Goal: Information Seeking & Learning: Find specific fact

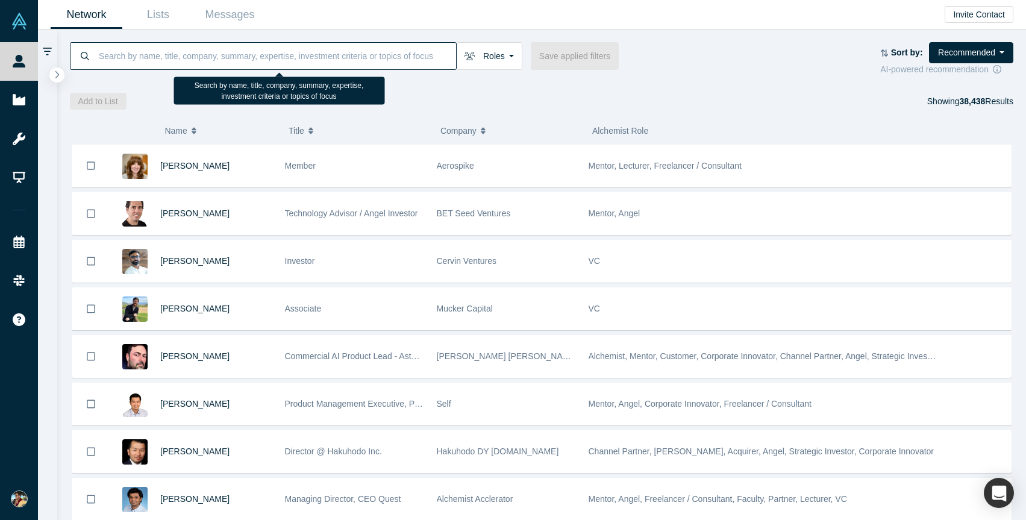
click at [160, 55] on input at bounding box center [277, 56] width 359 height 28
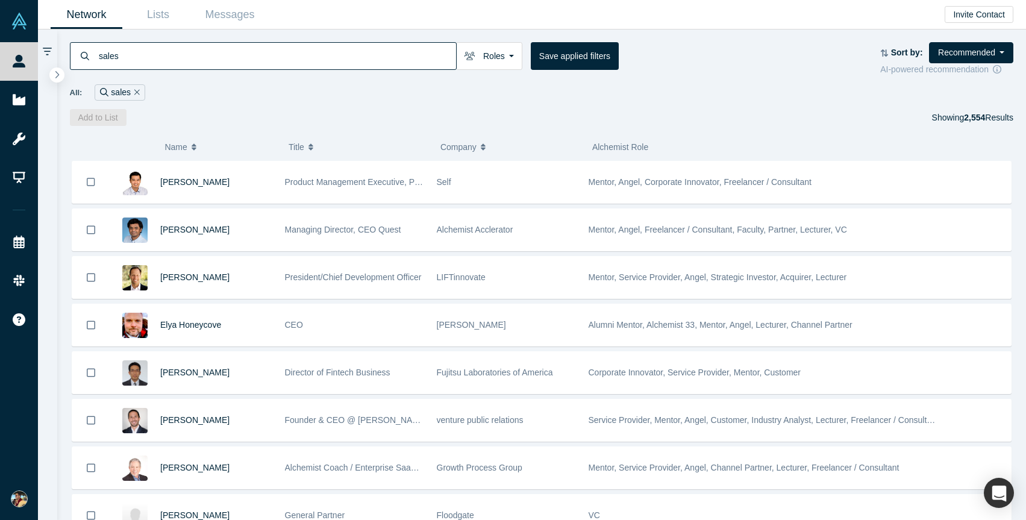
drag, startPoint x: 130, startPoint y: 58, endPoint x: 95, endPoint y: 55, distance: 35.0
click at [95, 55] on div "sales" at bounding box center [263, 56] width 387 height 28
type input "linux sales"
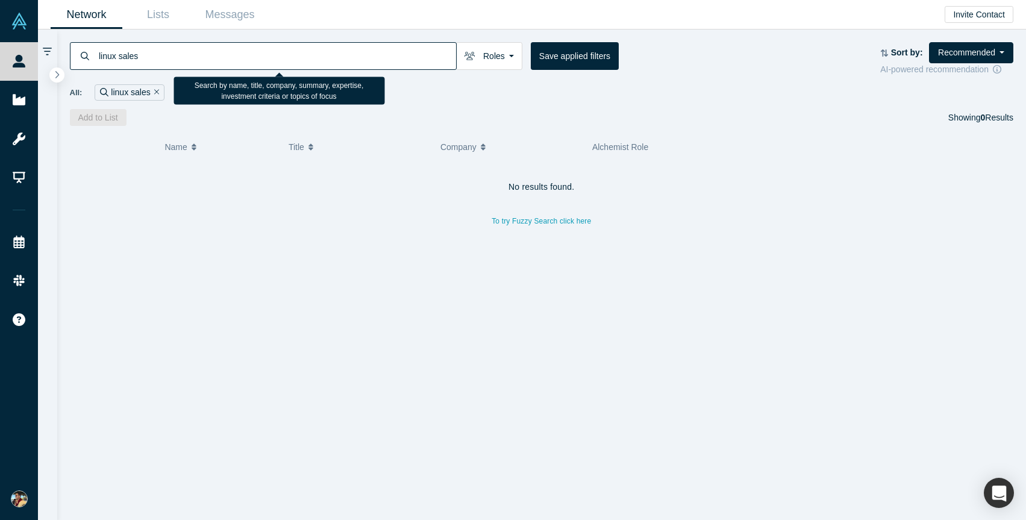
drag, startPoint x: 186, startPoint y: 54, endPoint x: 90, endPoint y: 52, distance: 96.4
click at [90, 52] on div "linux sales" at bounding box center [263, 56] width 387 height 28
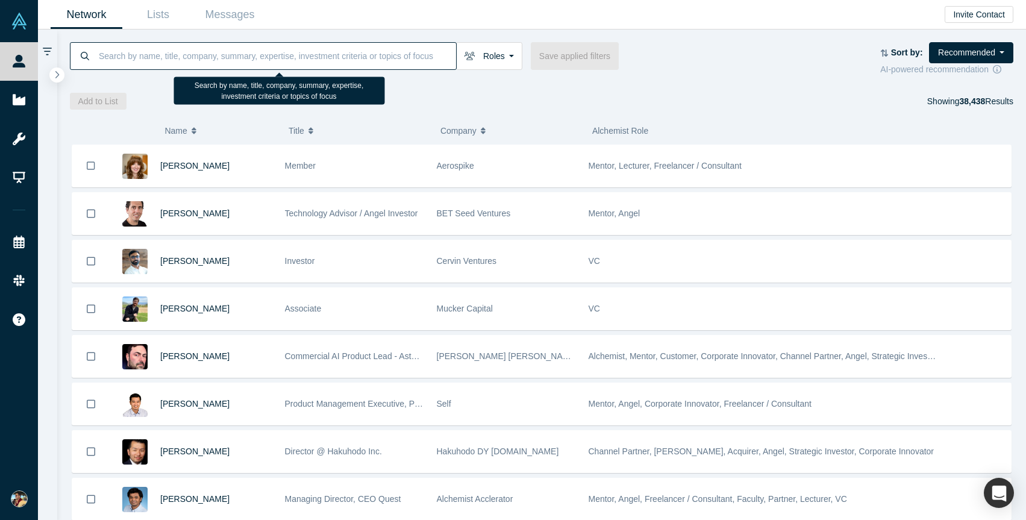
click at [137, 58] on input at bounding box center [277, 56] width 359 height 28
type input "þ"
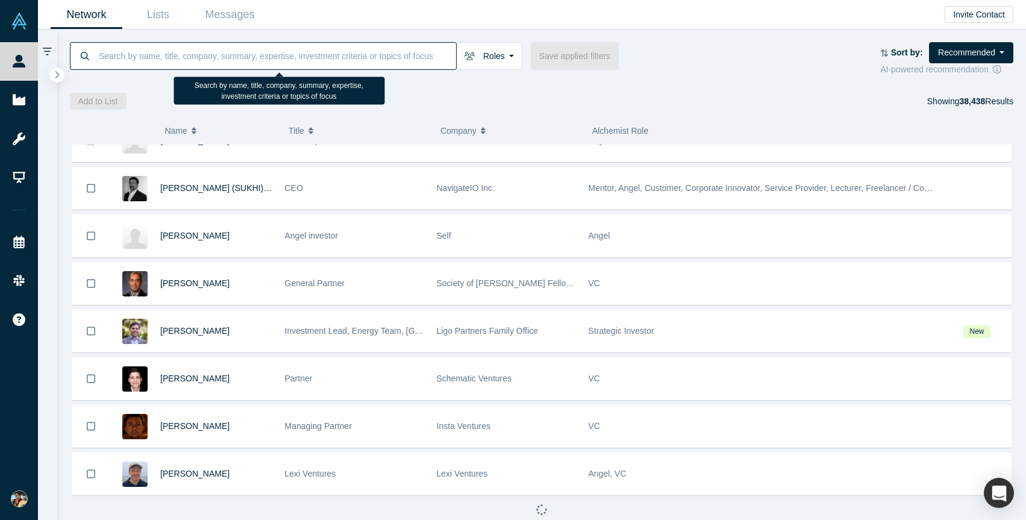
scroll to position [1543, 0]
